Goal: Information Seeking & Learning: Learn about a topic

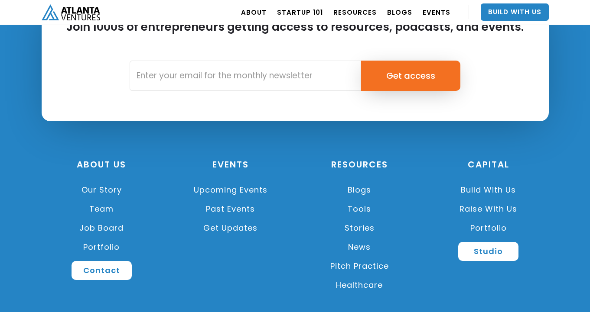
scroll to position [2462, 0]
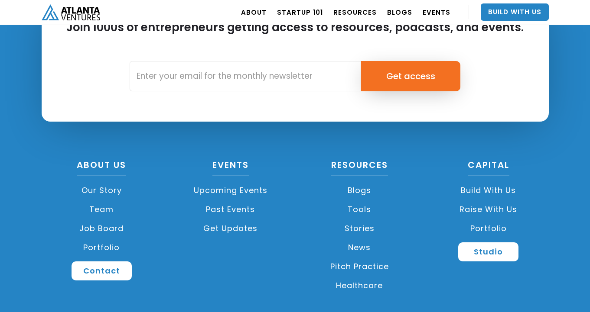
click at [104, 181] on link "Our Story" at bounding box center [102, 190] width 120 height 19
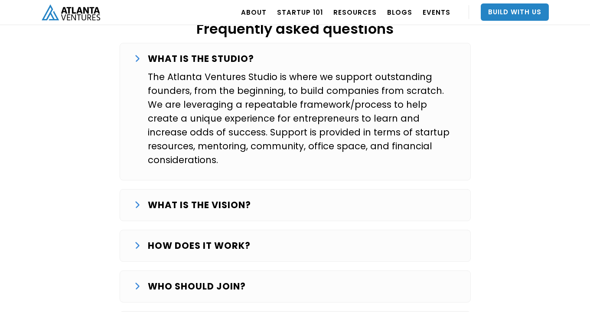
scroll to position [1444, 0]
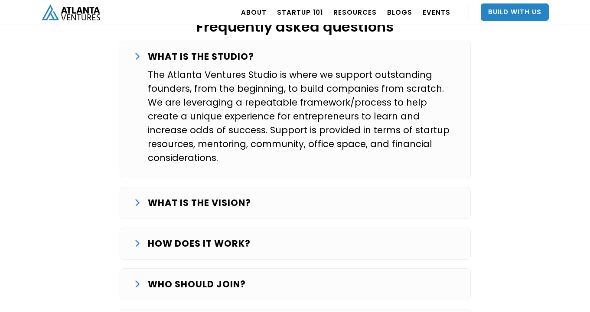
click at [214, 237] on strong "HOW DOES IT WORK?" at bounding box center [199, 243] width 103 height 13
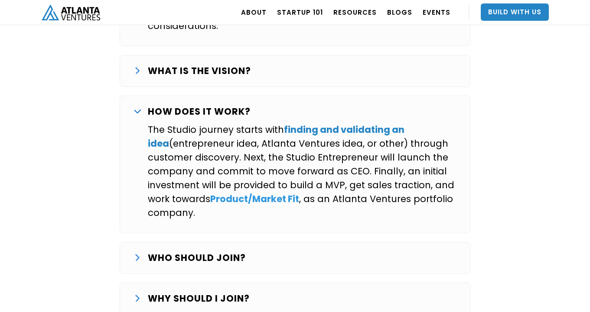
scroll to position [1583, 0]
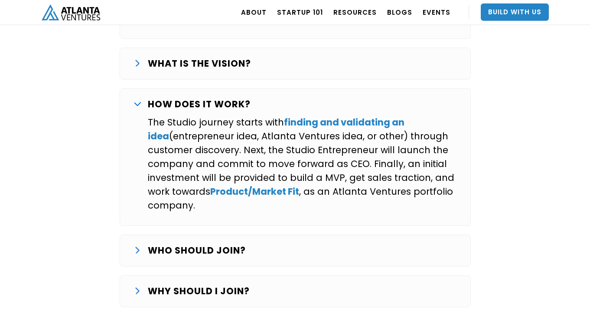
click at [208, 235] on div "WHO SHOULD JOIN? We are looking for entrepreneurs that want to commit full-time…" at bounding box center [295, 251] width 351 height 32
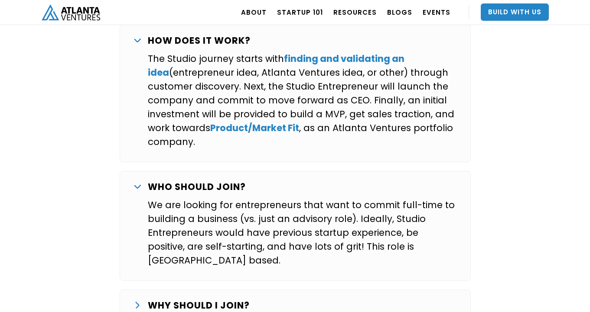
scroll to position [1689, 0]
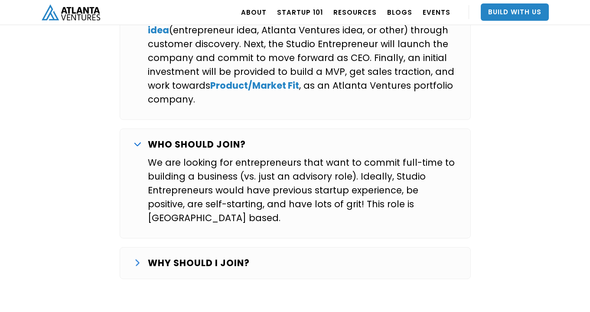
click at [208, 257] on p "WHY SHOULD I JOIN?" at bounding box center [199, 264] width 102 height 14
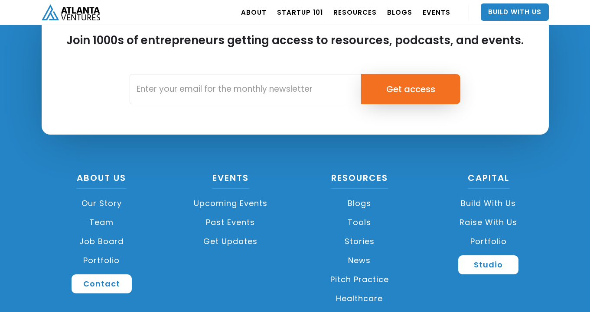
scroll to position [2710, 0]
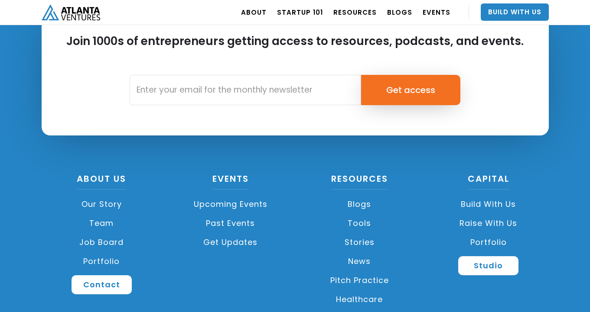
click at [106, 252] on link "Portfolio" at bounding box center [102, 261] width 120 height 19
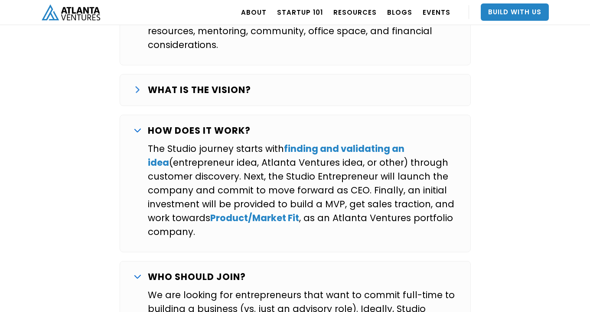
scroll to position [1565, 0]
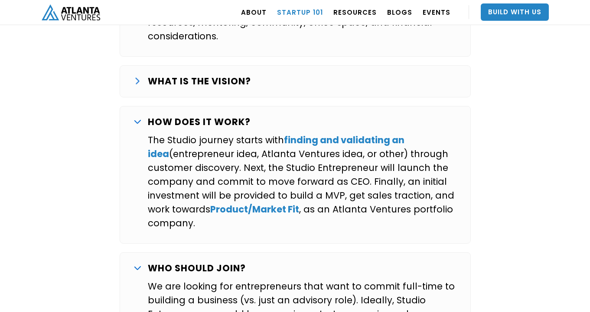
click at [314, 10] on link "Startup 101" at bounding box center [300, 12] width 46 height 24
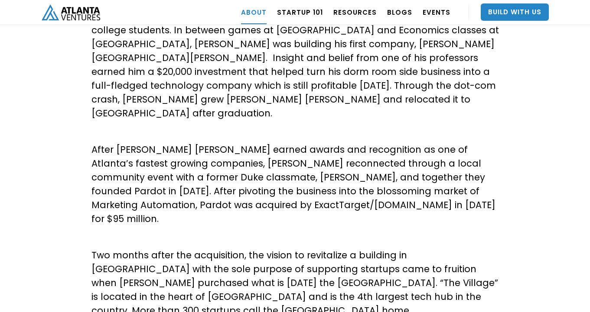
scroll to position [475, 0]
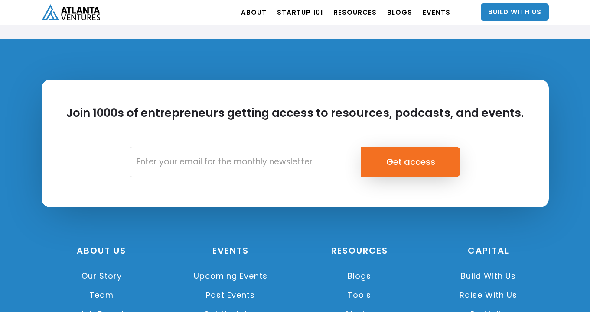
scroll to position [3214, 0]
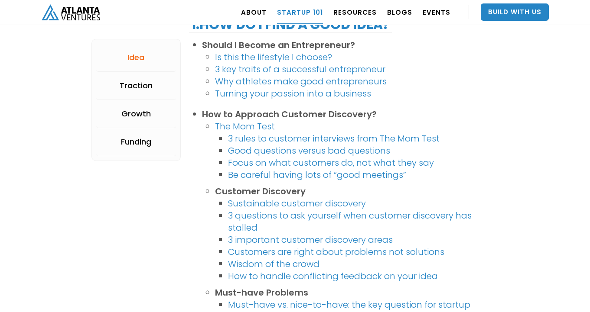
scroll to position [227, 0]
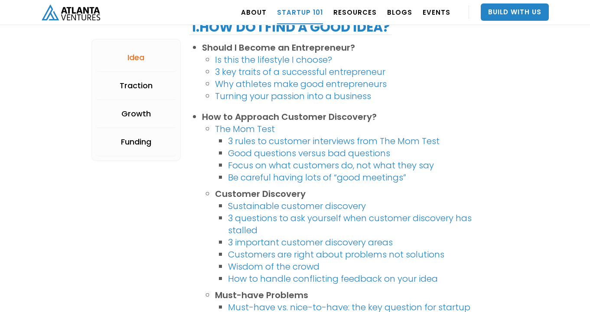
click at [290, 144] on link "3 rules to customer interviews from The Mom Test" at bounding box center [333, 141] width 211 height 12
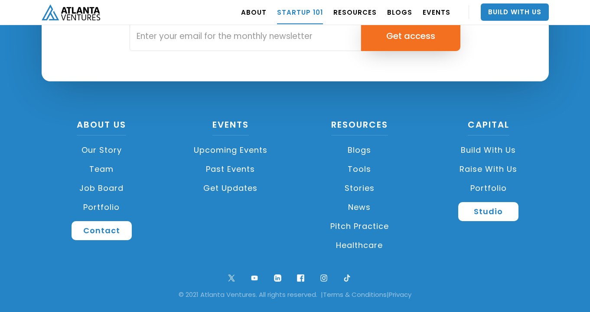
scroll to position [2118, 0]
click at [350, 249] on link "Healthcare" at bounding box center [359, 245] width 120 height 19
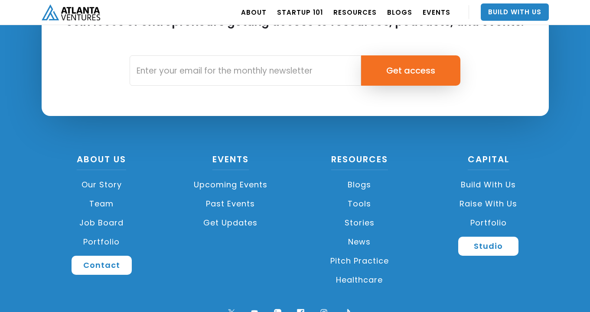
scroll to position [3167, 0]
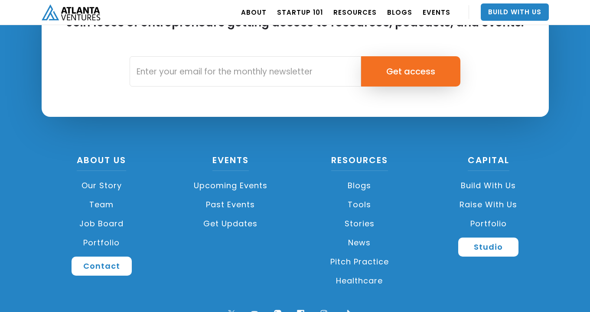
click at [481, 176] on link "Build with us" at bounding box center [488, 185] width 120 height 19
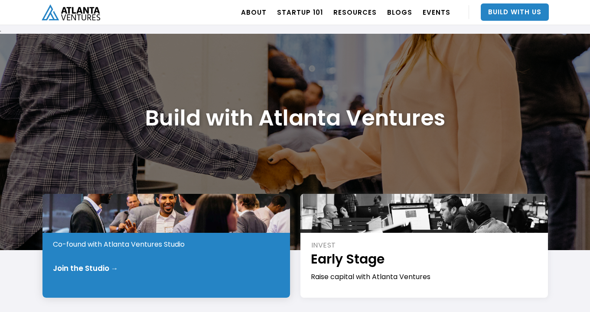
click at [134, 279] on div "START Pre-Idea Co-found with Atlanta Ventures Studio Join the Studio →" at bounding box center [165, 246] width 247 height 104
